Goal: Find specific page/section

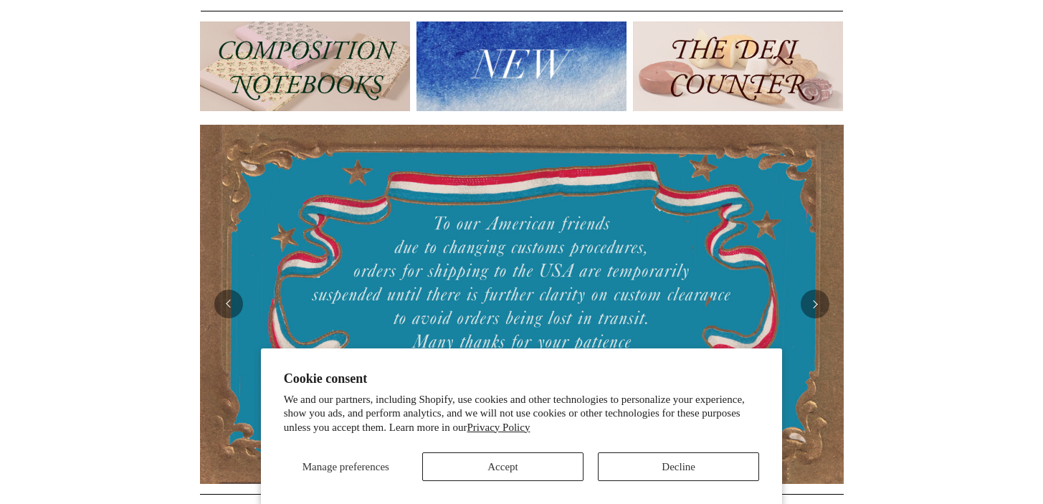
scroll to position [355, 0]
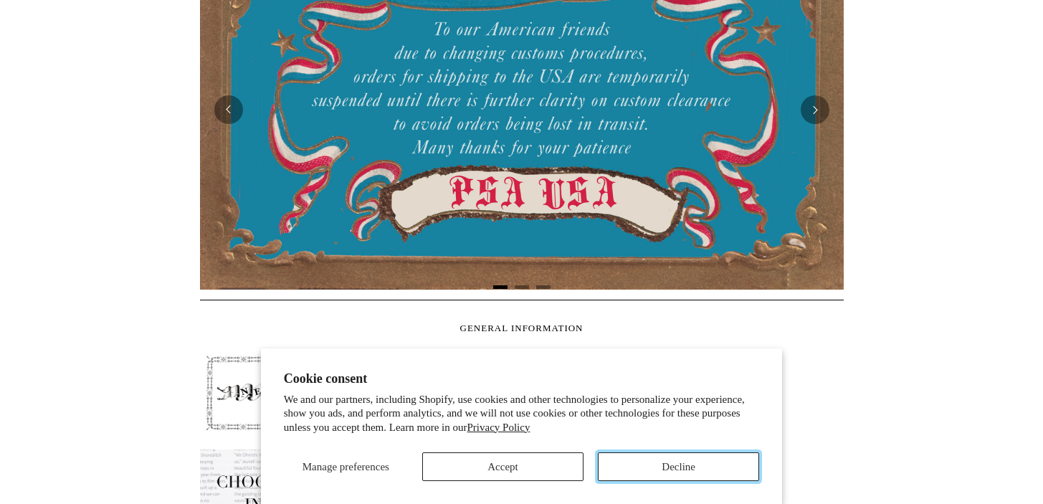
click at [703, 470] on button "Decline" at bounding box center [678, 466] width 161 height 29
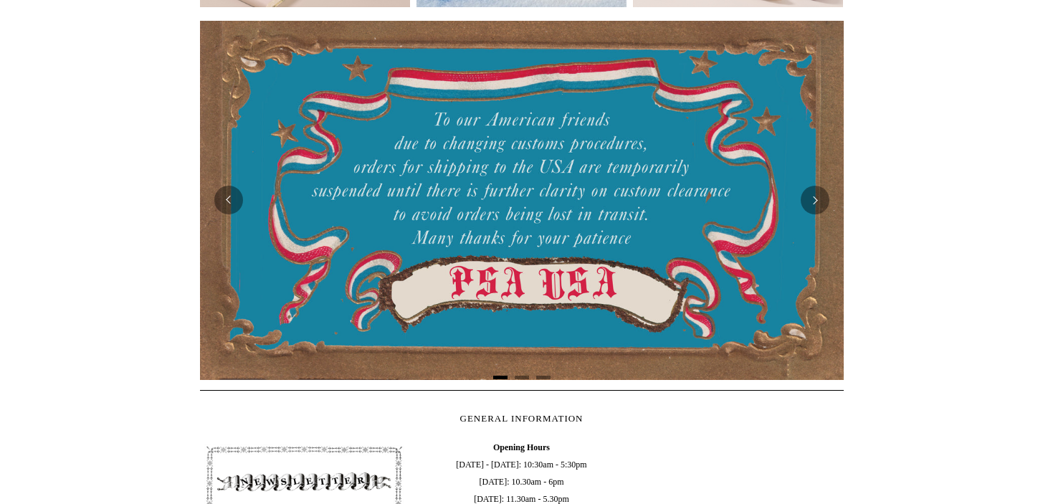
scroll to position [0, 0]
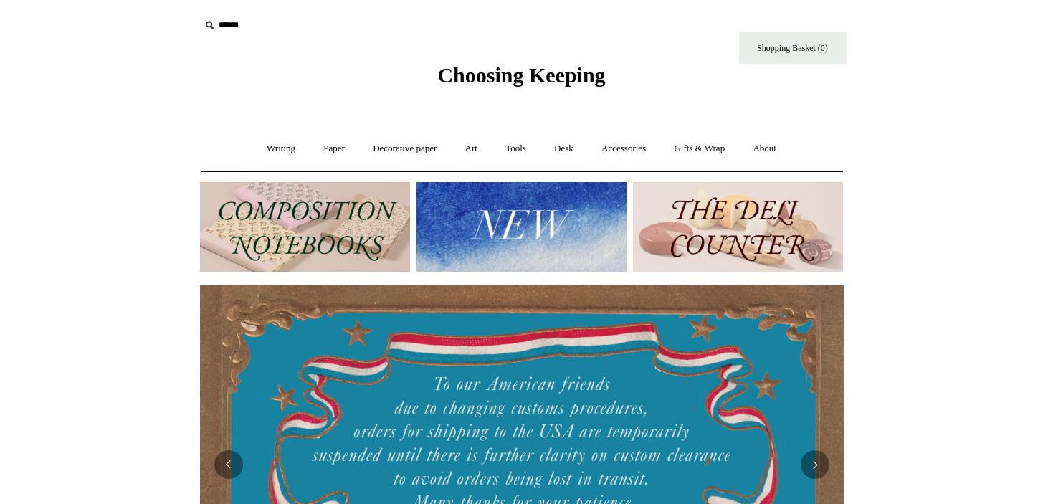
click at [724, 223] on img at bounding box center [738, 227] width 210 height 90
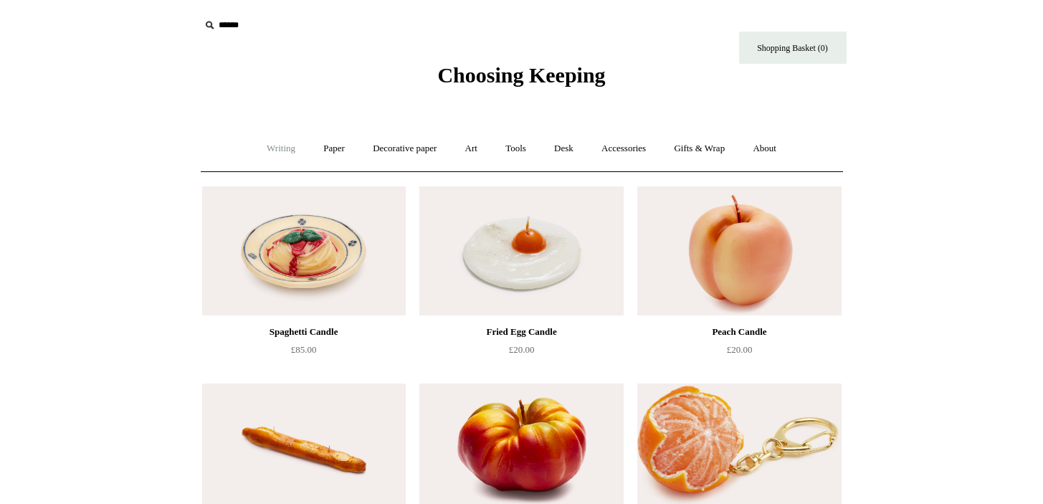
click at [282, 150] on link "Writing +" at bounding box center [281, 149] width 54 height 38
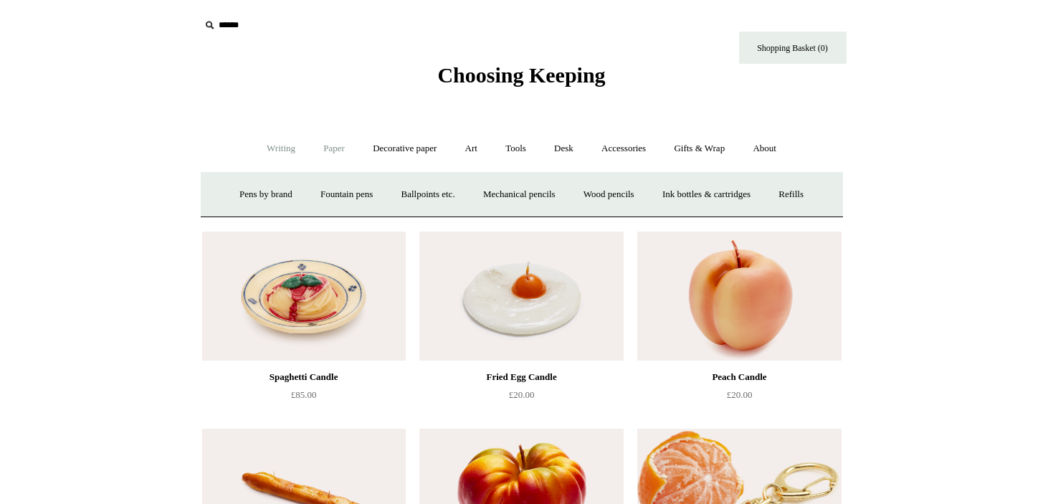
click at [329, 154] on link "Paper +" at bounding box center [333, 149] width 47 height 38
click at [390, 143] on link "Decorative paper +" at bounding box center [405, 149] width 90 height 38
click at [310, 157] on link "Paper +" at bounding box center [333, 149] width 47 height 38
click at [296, 195] on link "Notebooks +" at bounding box center [321, 195] width 66 height 38
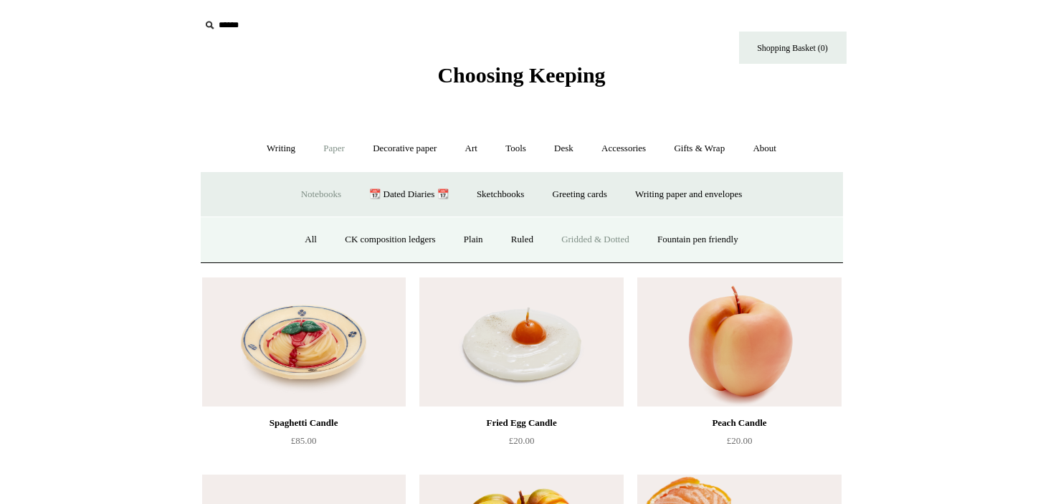
click at [609, 235] on link "Gridded & Dotted" at bounding box center [595, 240] width 94 height 38
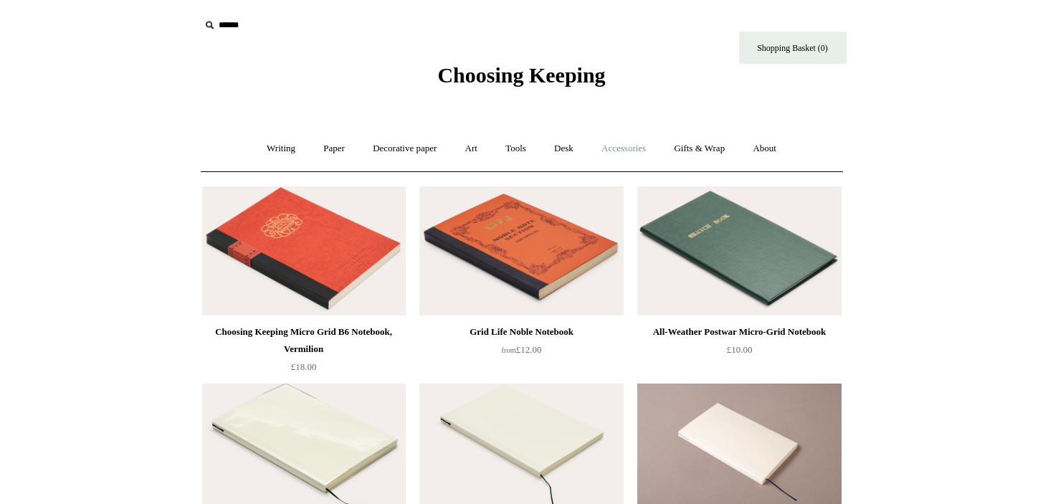
click at [624, 154] on link "Accessories +" at bounding box center [624, 149] width 70 height 38
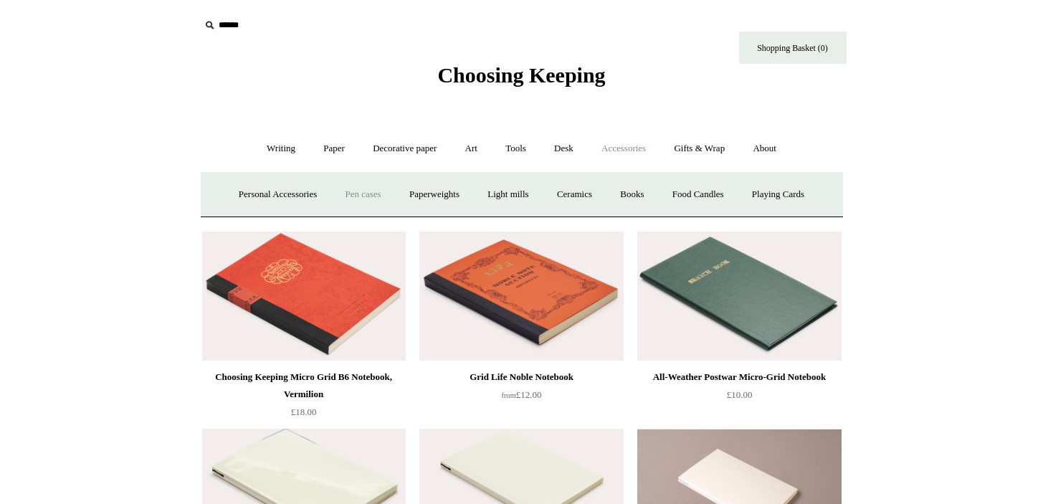
click at [361, 202] on link "Pen cases" at bounding box center [363, 195] width 62 height 38
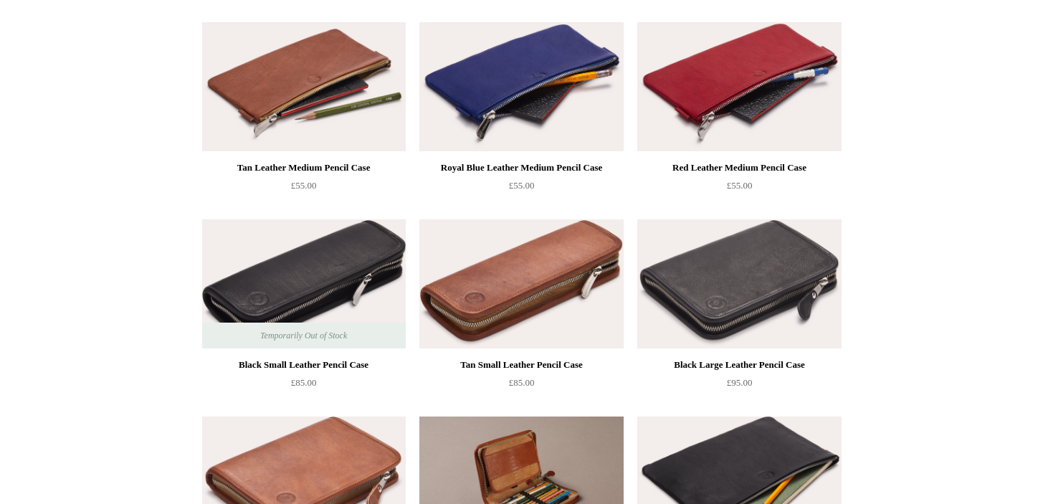
scroll to position [767, 0]
